Goal: Task Accomplishment & Management: Use online tool/utility

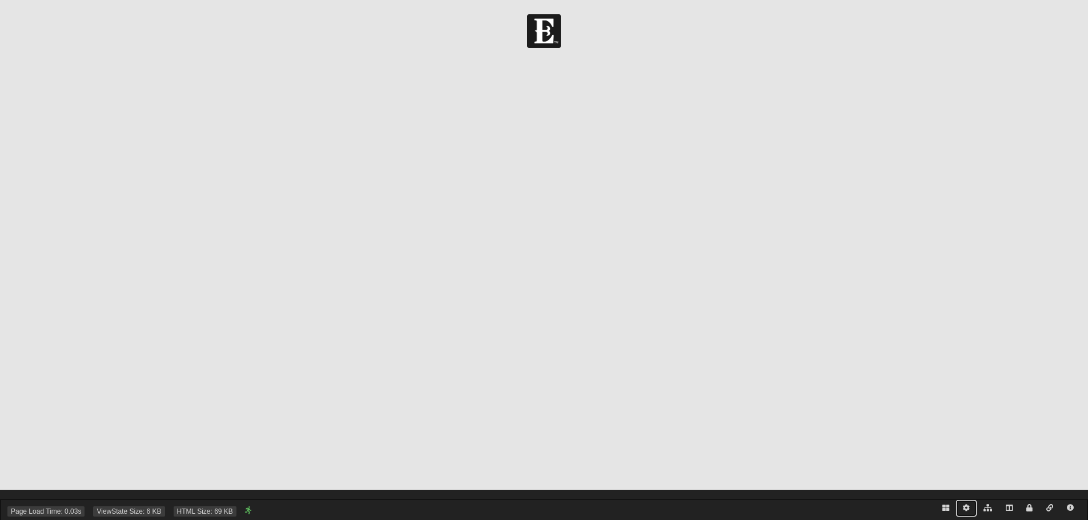
click at [968, 508] on icon at bounding box center [966, 508] width 7 height 7
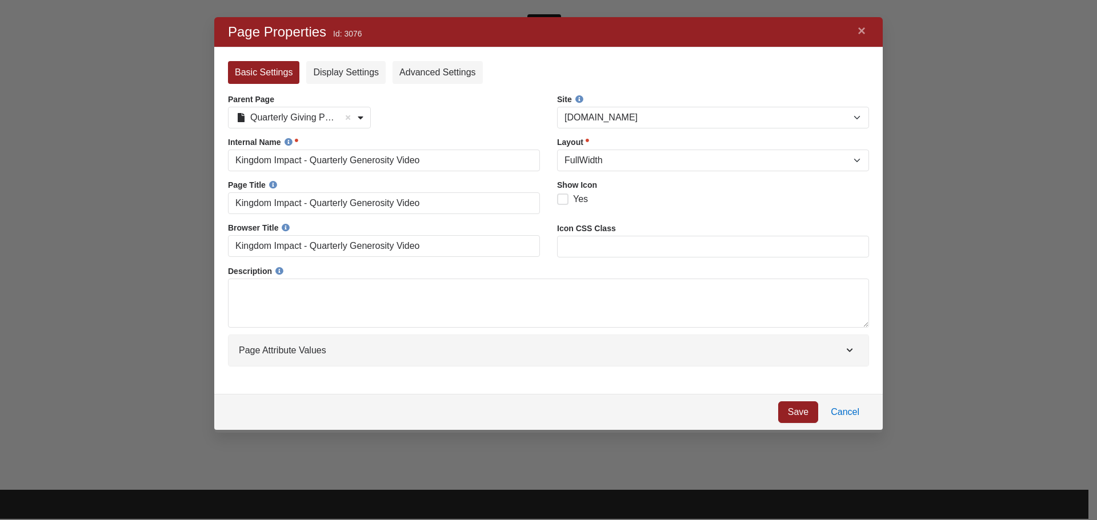
scroll to position [399, 651]
click at [842, 413] on link "Cancel" at bounding box center [845, 413] width 48 height 22
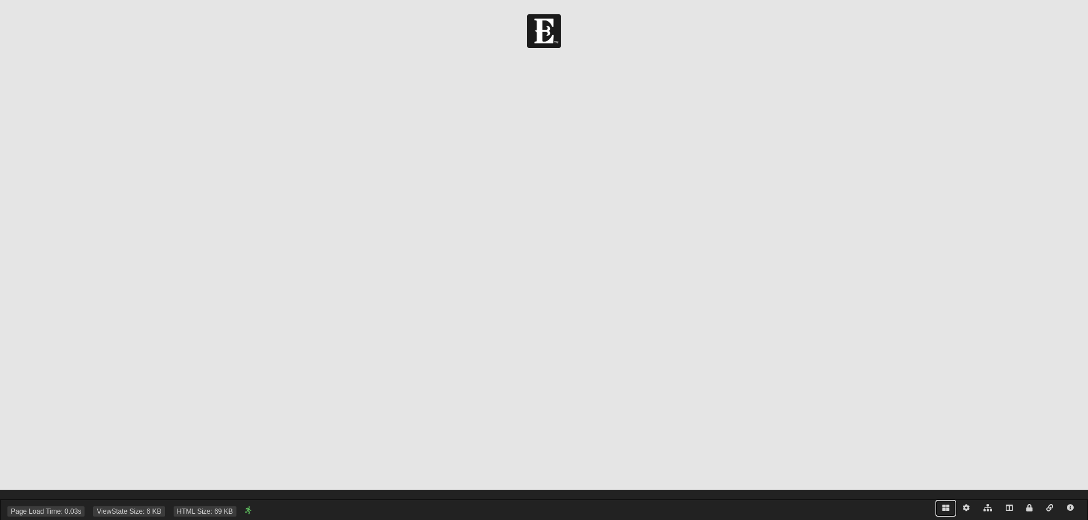
drag, startPoint x: 946, startPoint y: 510, endPoint x: 932, endPoint y: 500, distance: 17.1
click at [946, 510] on icon at bounding box center [946, 508] width 7 height 7
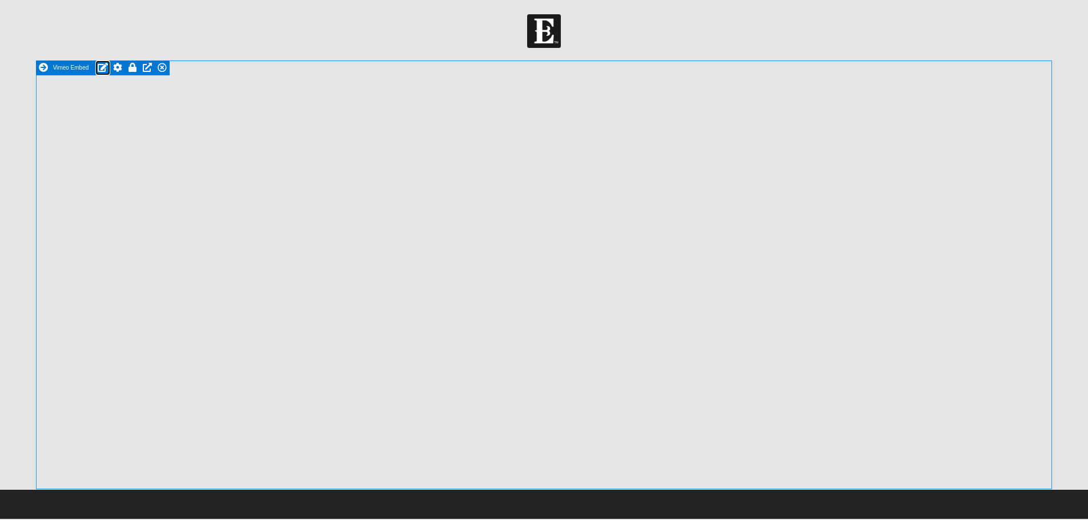
click at [101, 68] on icon at bounding box center [103, 67] width 10 height 9
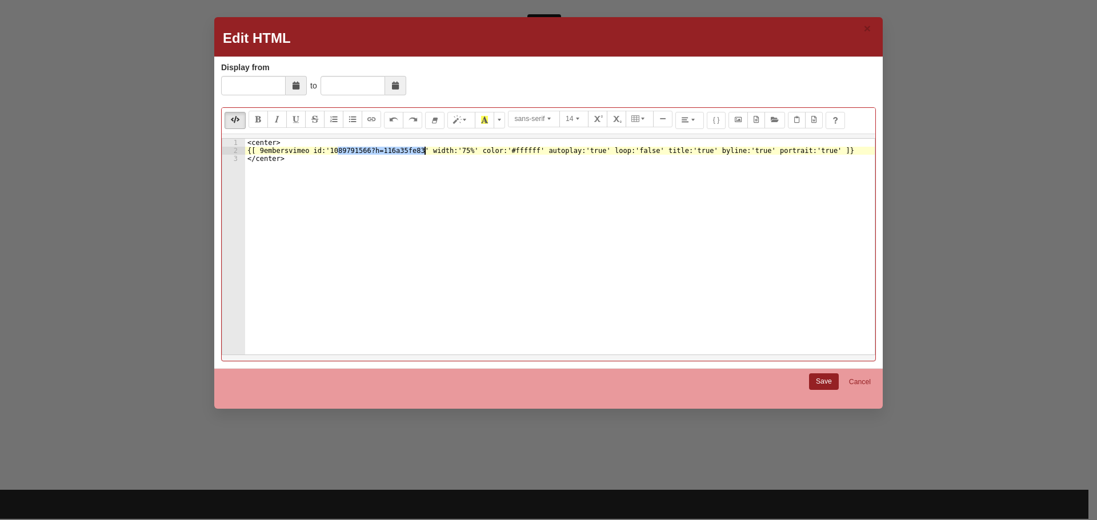
drag, startPoint x: 338, startPoint y: 151, endPoint x: 426, endPoint y: 151, distance: 87.4
click at [426, 151] on div "< center > {[ 9embersvimeo id:'1089791566?h=116a35fe83' width:'75%' color:'#fff…" at bounding box center [560, 255] width 630 height 232
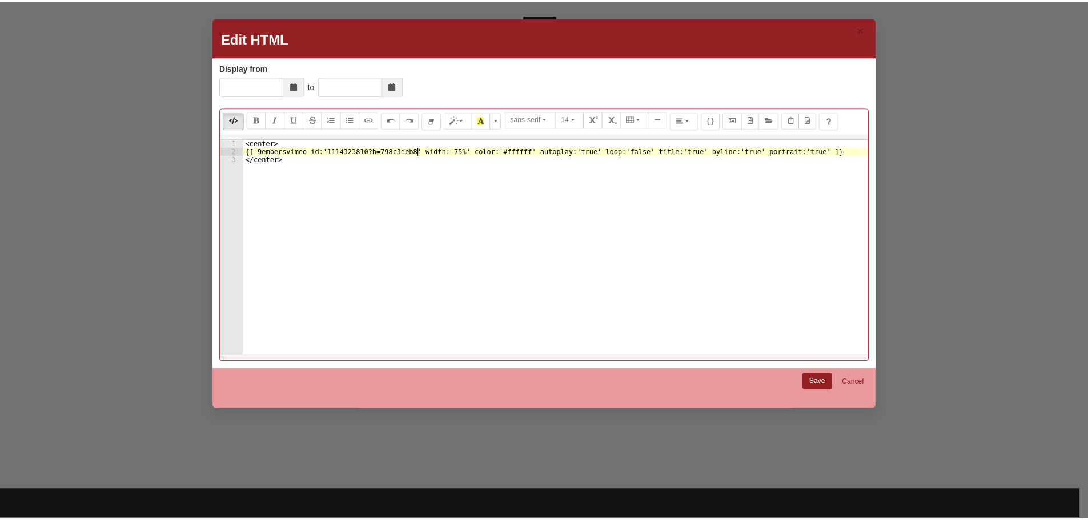
scroll to position [0, 14]
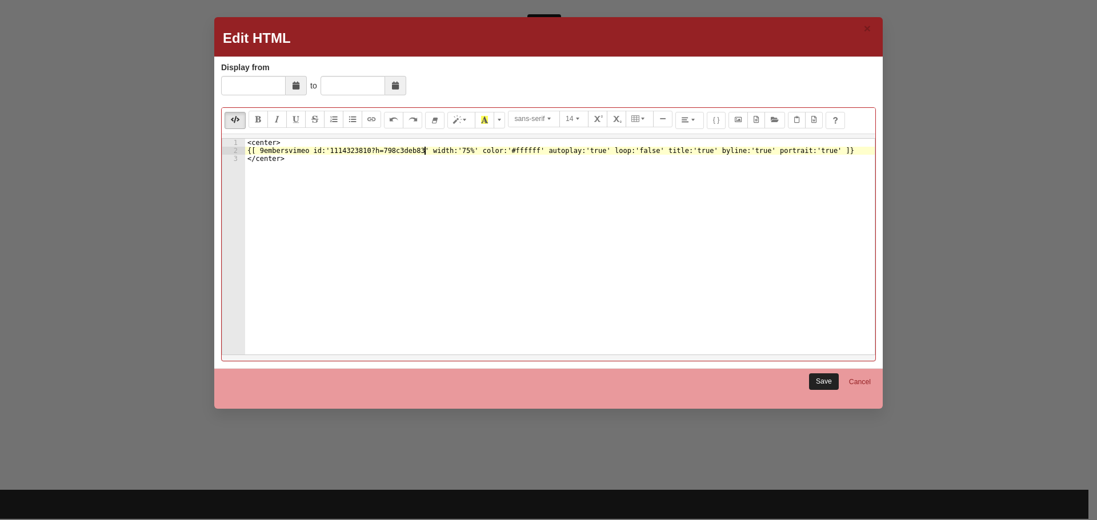
type textarea "{[ 9embersvimeo id:'1114323810?h=798c3deb83' width:'75%' color:'#ffffff' autopl…"
click at [822, 379] on link "Save" at bounding box center [824, 382] width 30 height 17
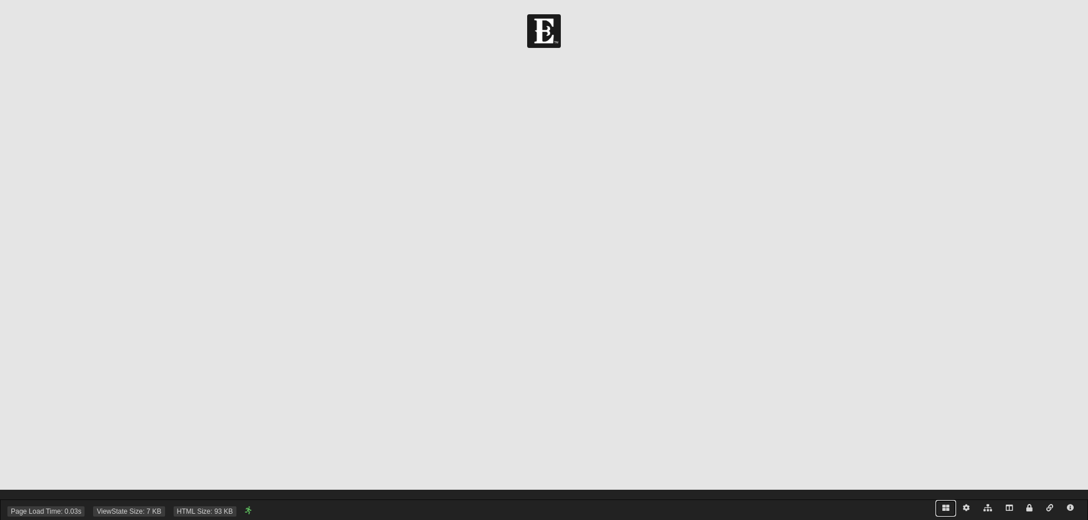
click at [946, 508] on icon at bounding box center [946, 508] width 7 height 7
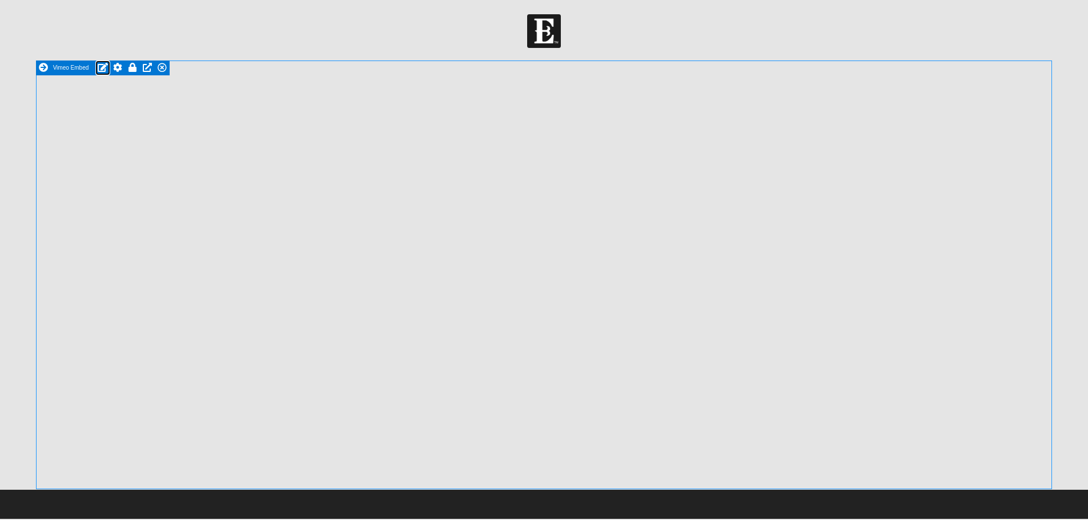
click at [100, 65] on icon at bounding box center [103, 67] width 10 height 9
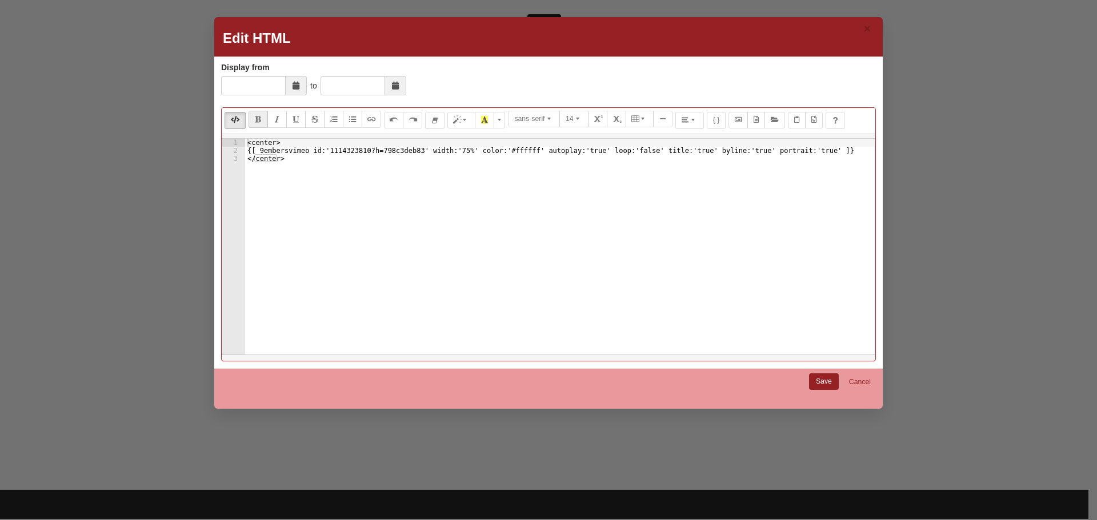
type textarea "</center>"
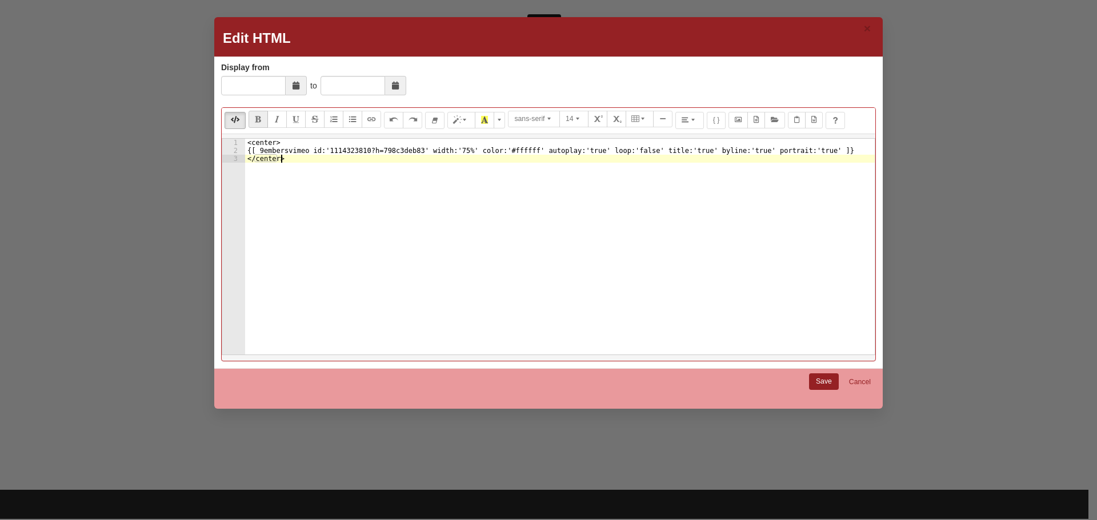
click at [464, 193] on div "< center > {[ 9embersvimeo id:'1114323810?h=798c3deb83' width:'75%' color:'#fff…" at bounding box center [560, 255] width 630 height 232
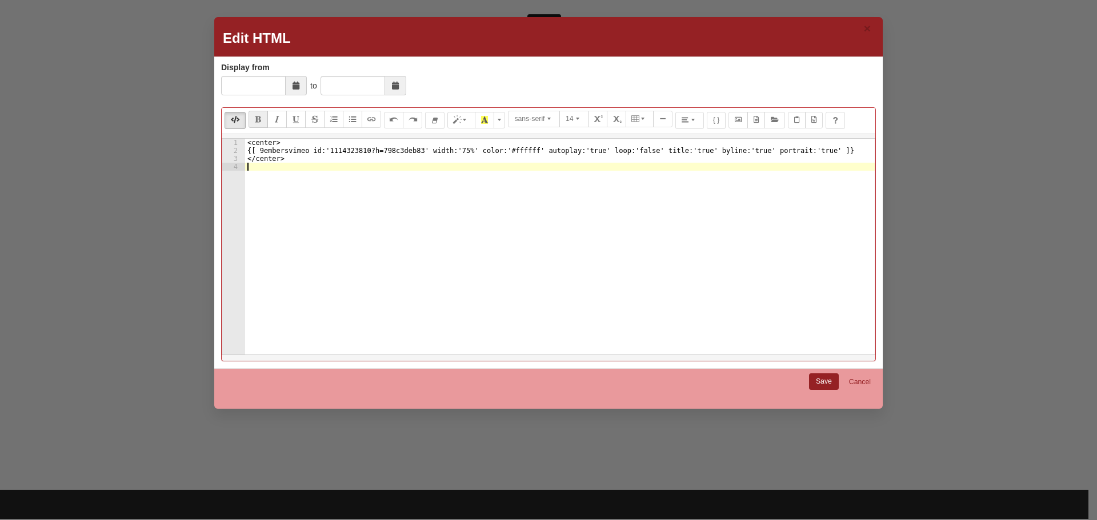
paste textarea "1089791566?h=116a35fe83"
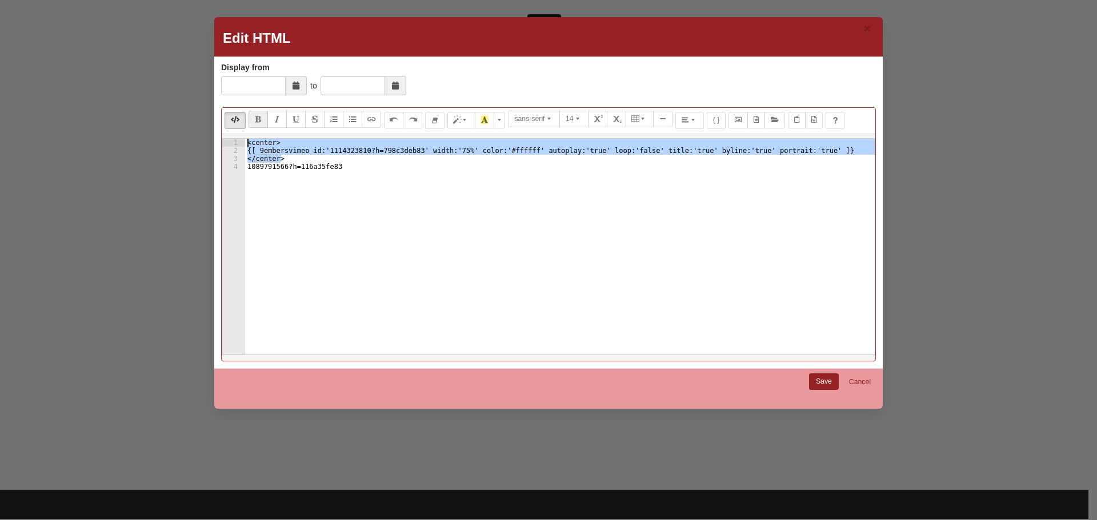
drag, startPoint x: 285, startPoint y: 157, endPoint x: 235, endPoint y: 141, distance: 52.2
click at [235, 141] on pre "1089791566?h=116a35fe83 1 2 3 4 < center > {[ 9embersvimeo id:'1114323810?h=798…" at bounding box center [549, 246] width 654 height 217
type textarea "</center>"
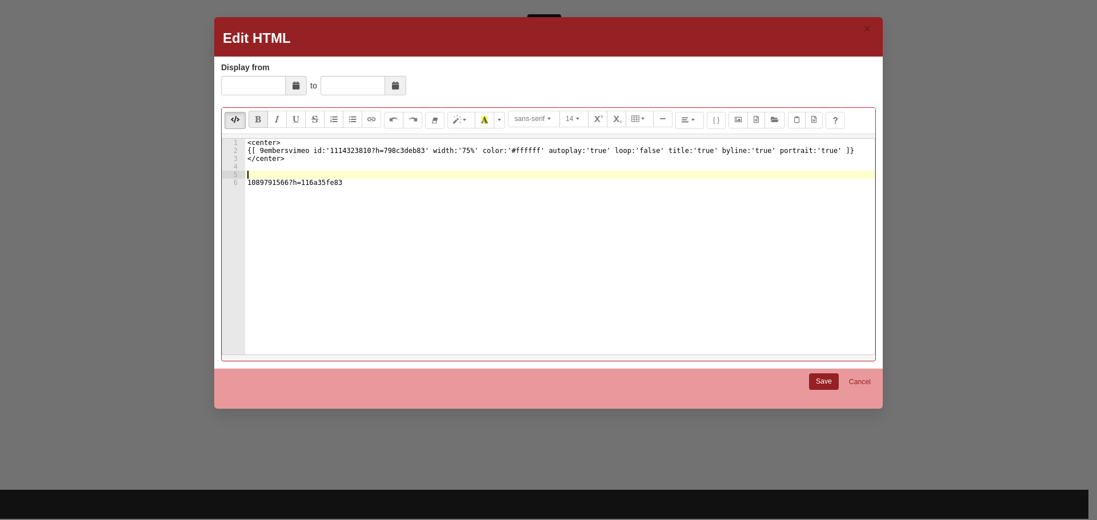
paste textarea "</center>"
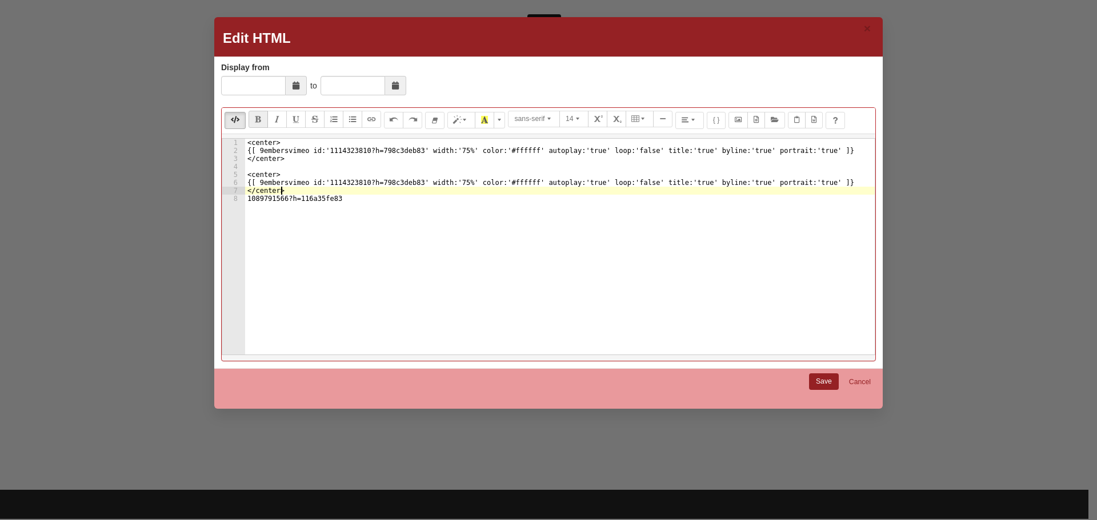
type textarea "1089791566?h=116a35fe83"
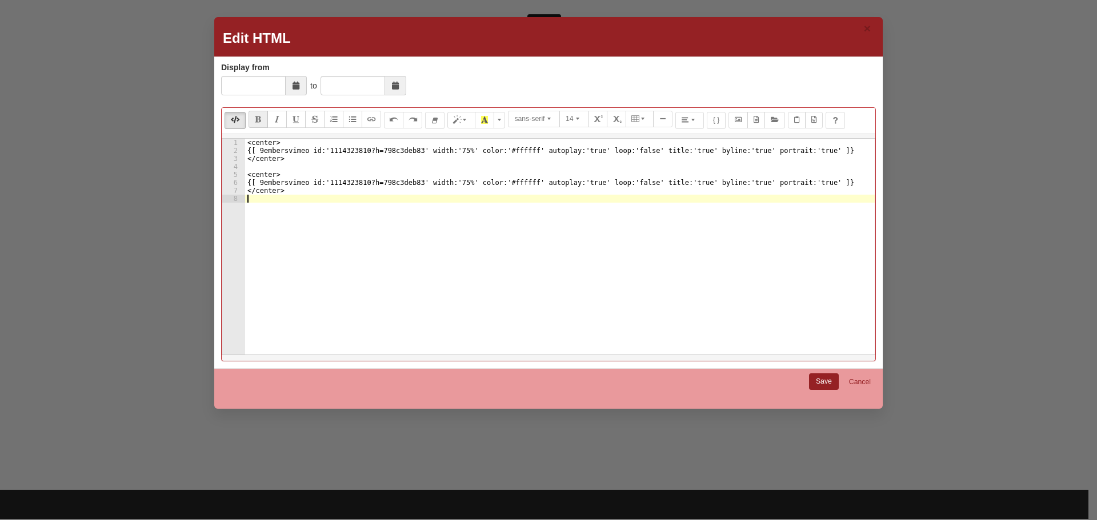
click at [336, 182] on div "< center > {[ 9embersvimeo id:'1114323810?h=798c3deb83' width:'75%' color:'#fff…" at bounding box center [560, 255] width 630 height 232
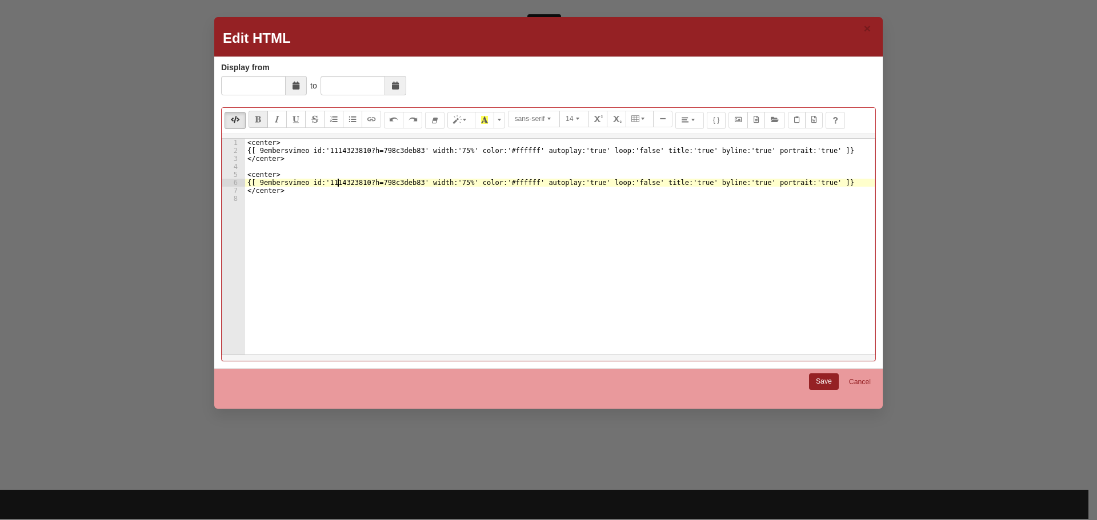
click at [424, 184] on div "< center > {[ 9embersvimeo id:'1114323810?h=798c3deb83' width:'75%' color:'#fff…" at bounding box center [560, 255] width 630 height 232
paste textarea "089791566?h=116a35fe"
type textarea "{[ 9embersvimeo id:'1089791566?h=116a35fe83' width:'75%' color:'#ffffff' autopl…"
click at [820, 378] on link "Save" at bounding box center [824, 382] width 30 height 17
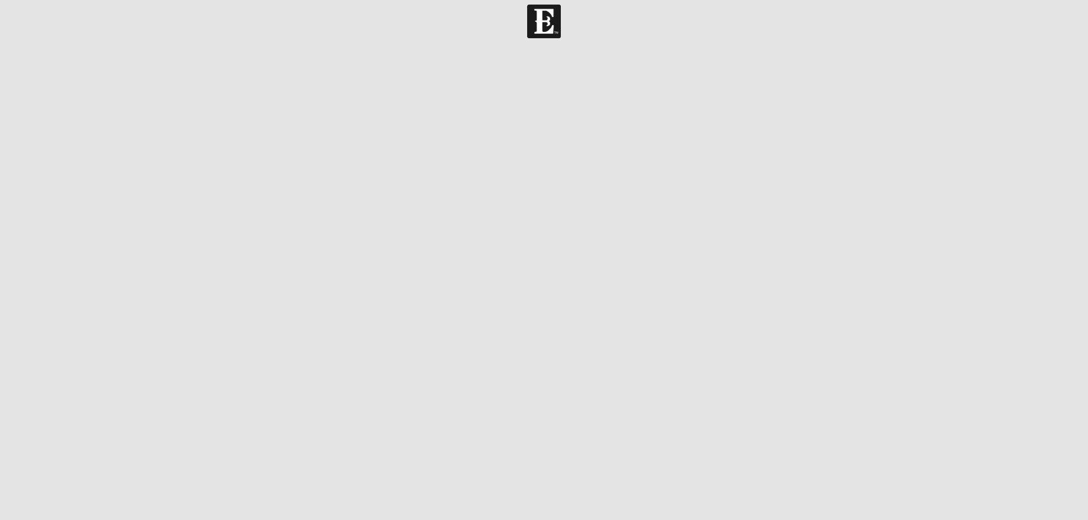
scroll to position [0, 0]
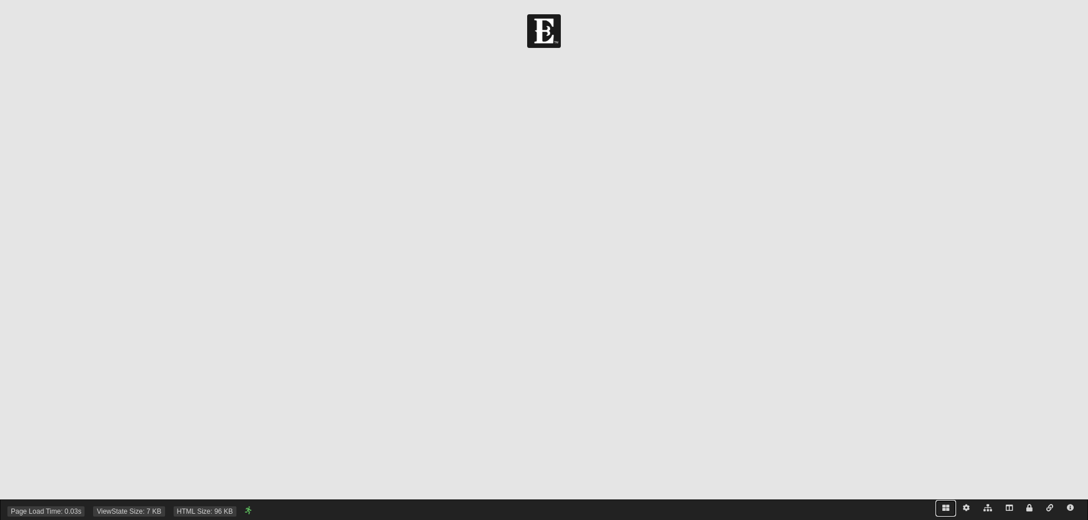
click at [946, 508] on icon at bounding box center [946, 508] width 7 height 7
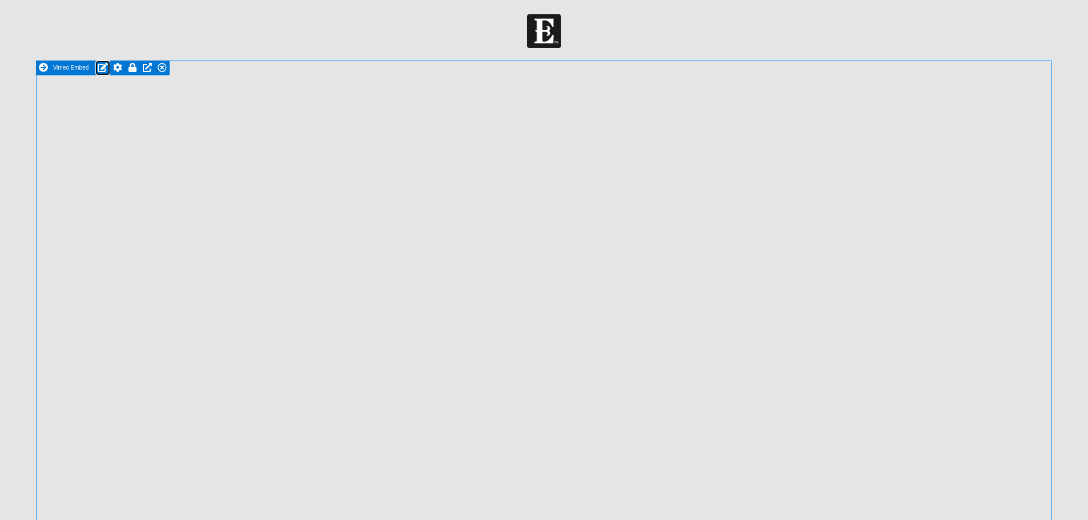
click at [102, 66] on icon at bounding box center [103, 67] width 10 height 9
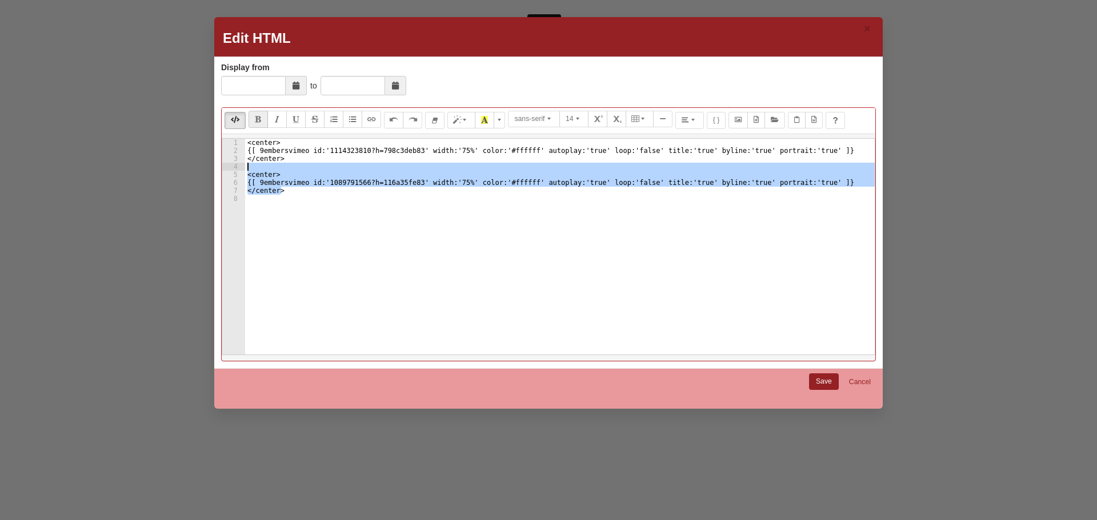
drag, startPoint x: 298, startPoint y: 194, endPoint x: 207, endPoint y: 170, distance: 94.1
click at [207, 170] on div "× Edit HTML Display from to Display from is required. Normal Quote Code Header …" at bounding box center [548, 260] width 1097 height 520
type textarea "<center>"
click at [254, 170] on div "< center > {[ 9embersvimeo id:'1114323810?h=798c3deb83' width:'75%' color:'#fff…" at bounding box center [560, 247] width 630 height 216
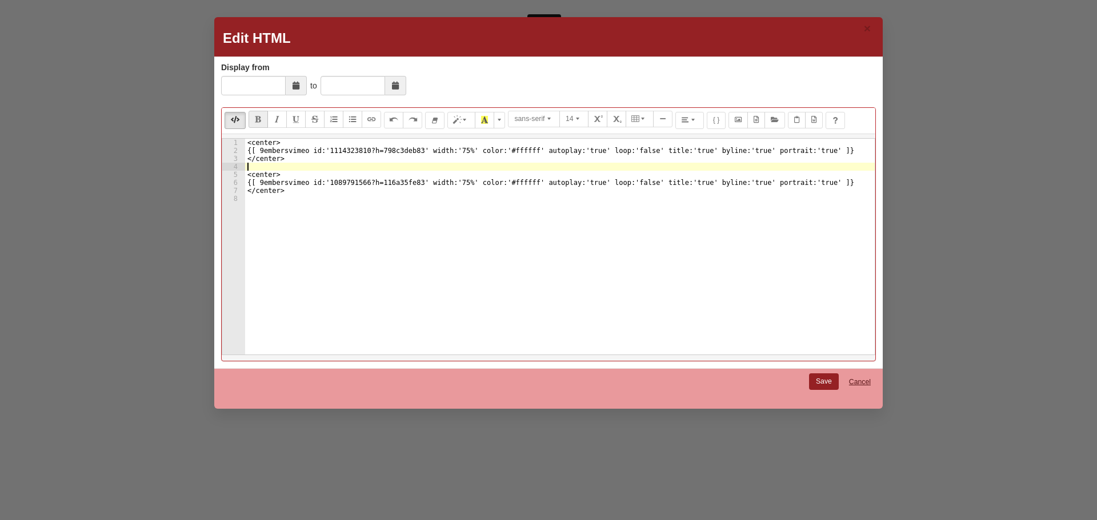
click at [864, 381] on link "Cancel" at bounding box center [860, 383] width 37 height 18
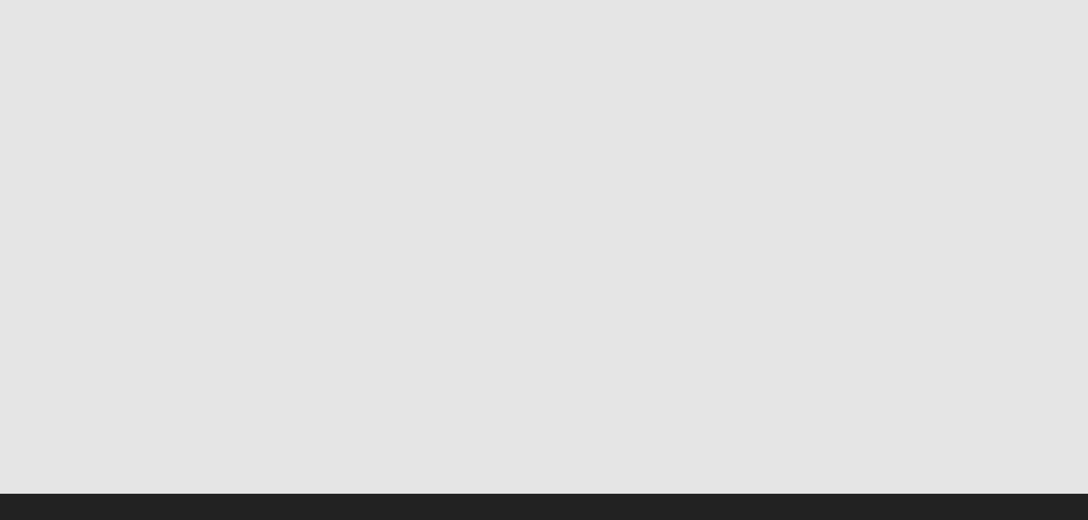
scroll to position [428, 0]
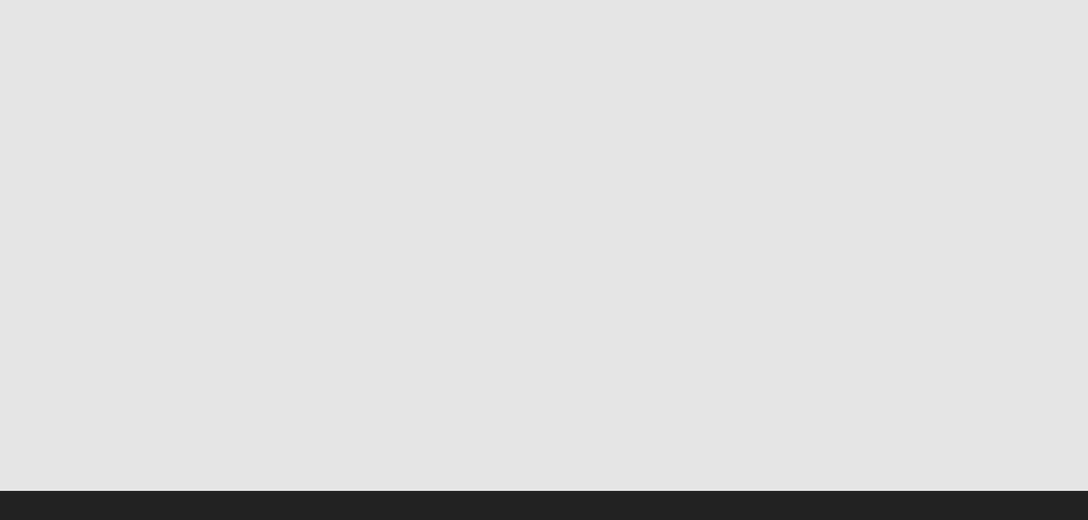
drag, startPoint x: 947, startPoint y: 509, endPoint x: 924, endPoint y: 489, distance: 29.9
click at [947, 509] on icon at bounding box center [946, 508] width 7 height 7
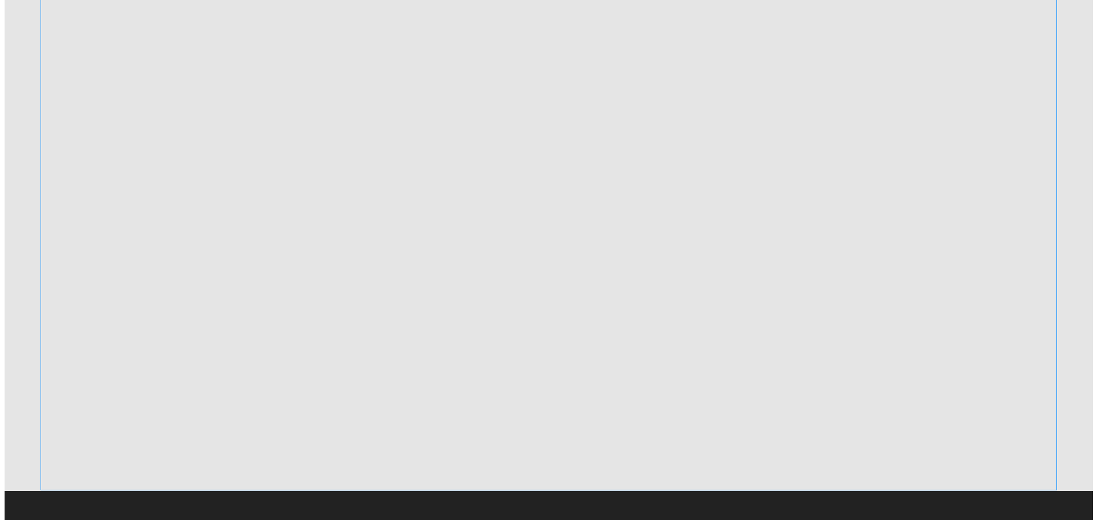
scroll to position [0, 0]
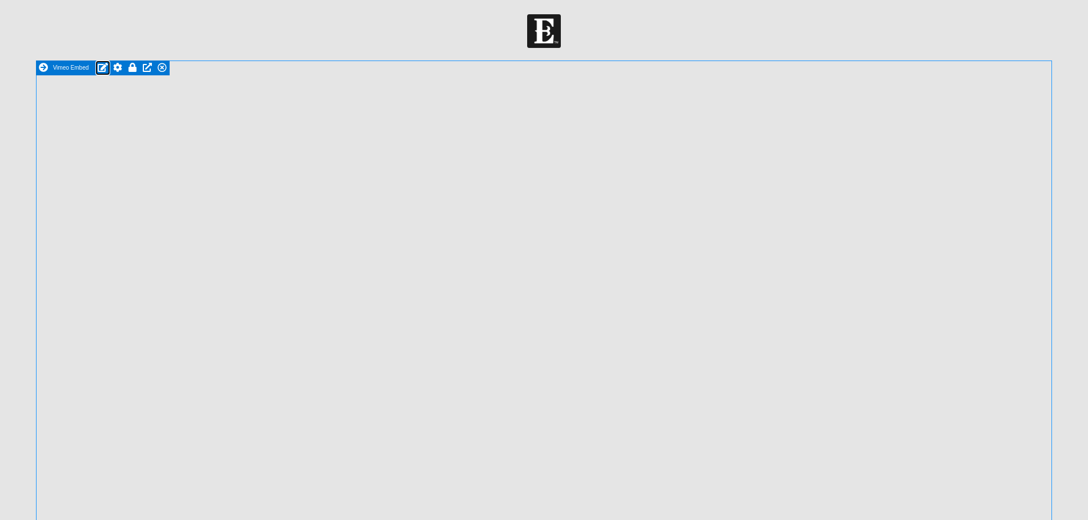
click at [101, 65] on icon at bounding box center [103, 67] width 10 height 9
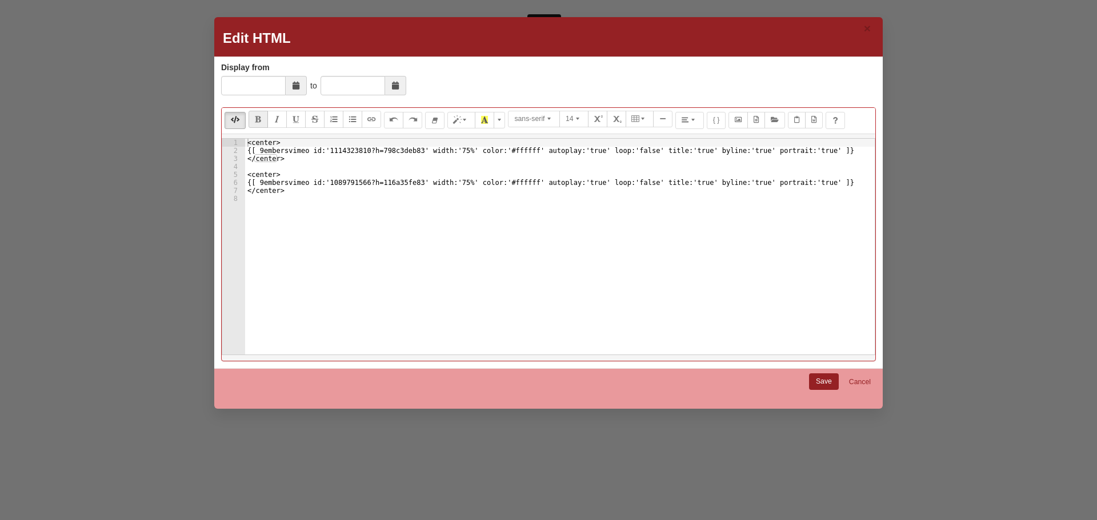
click at [289, 168] on div "< center > {[ 9embersvimeo id:'1114323810?h=798c3deb83' width:'75%' color:'#fff…" at bounding box center [560, 255] width 630 height 232
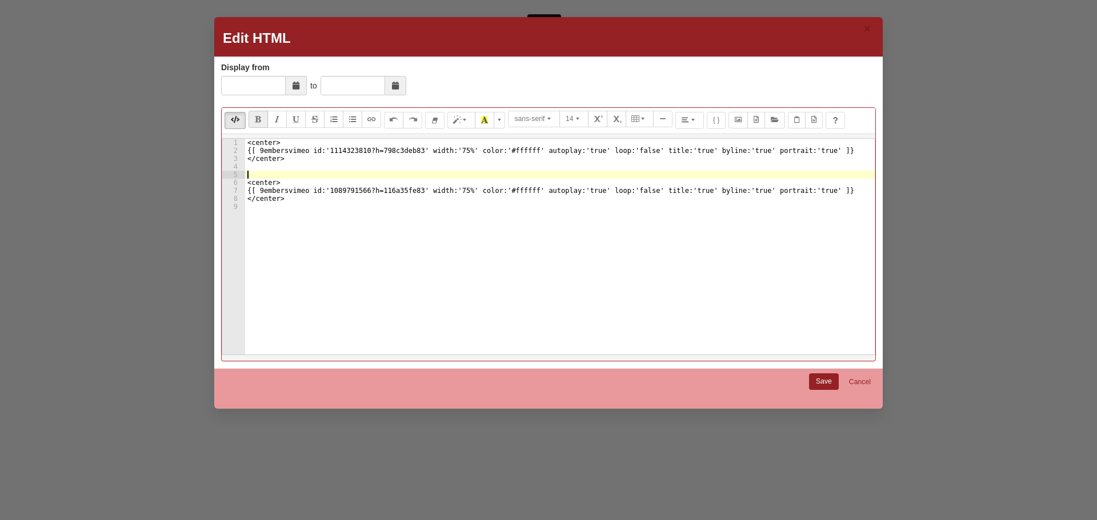
type textarea "<"
type textarea "/"
type textarea "<!-- 2025 Q2 Video"
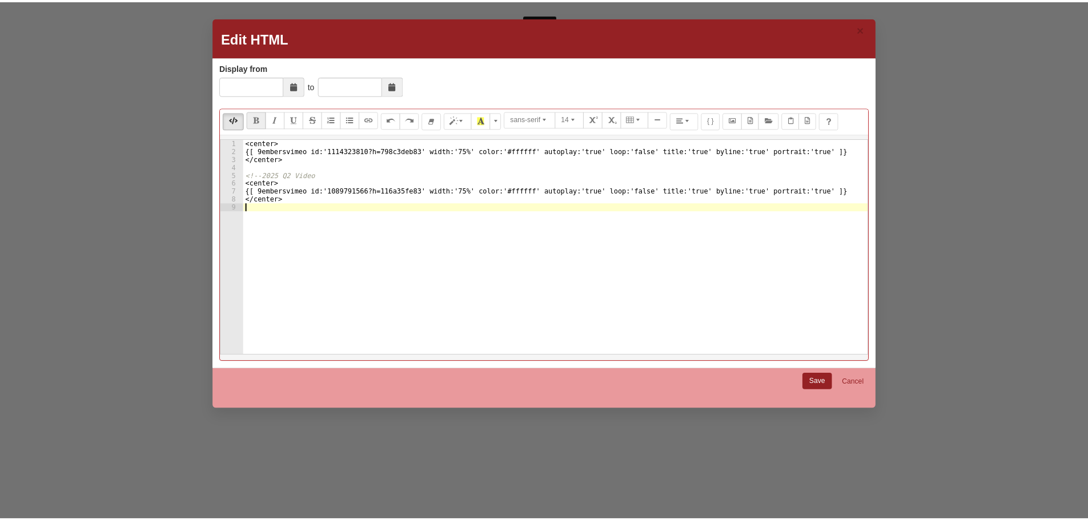
scroll to position [0, 0]
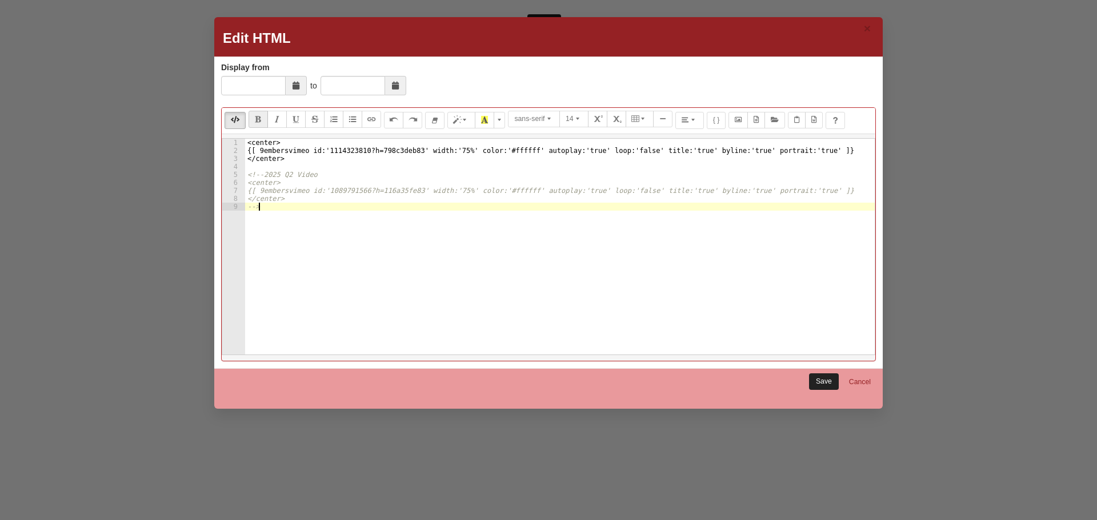
type textarea "-->"
click at [817, 380] on link "Save" at bounding box center [824, 382] width 30 height 17
